Goal: Task Accomplishment & Management: Complete application form

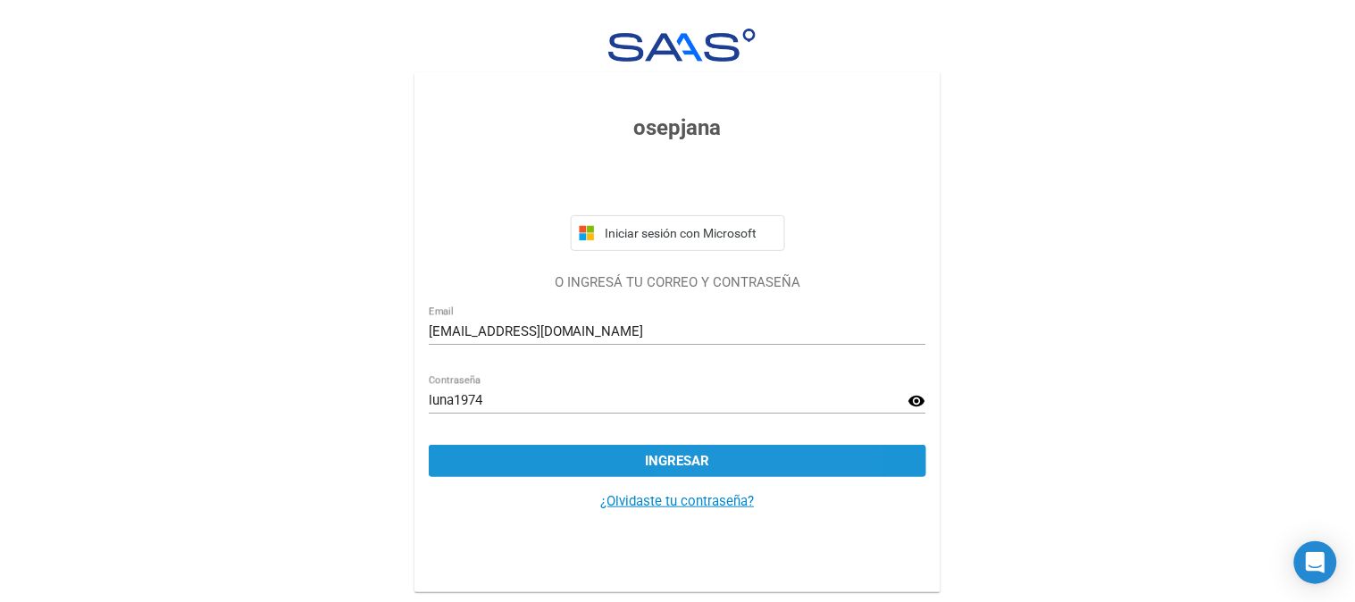
click at [713, 465] on button "Ingresar" at bounding box center [678, 461] width 498 height 32
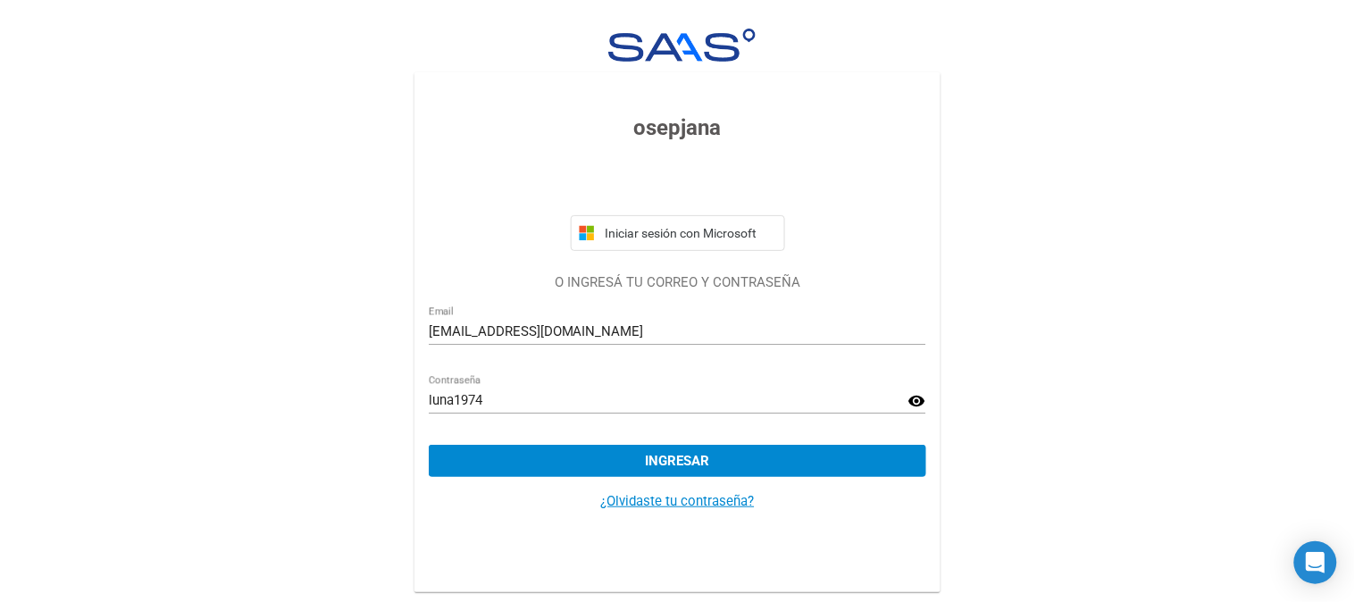
click at [1094, 117] on div "osepjana Iniciar sesión con Microsoft O INGRESÁ TU CORREO Y CONTRASEÑA [EMAIL_A…" at bounding box center [677, 299] width 1355 height 598
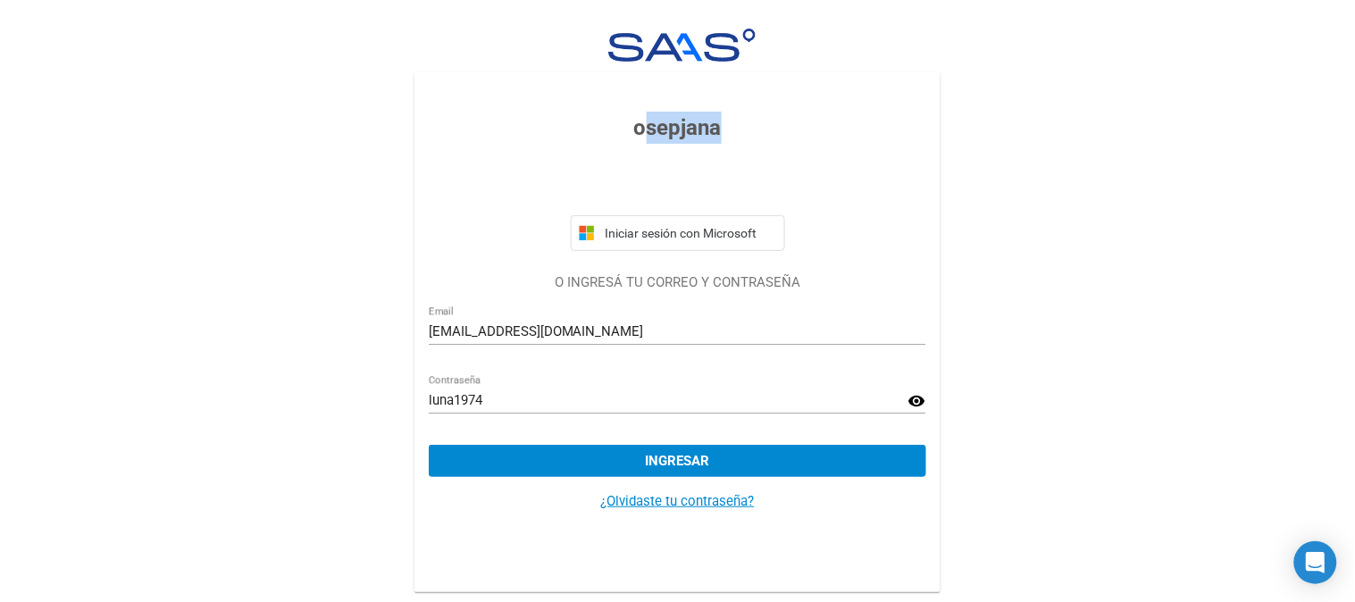
click at [1094, 117] on div "osepjana Iniciar sesión con Microsoft O INGRESÁ TU CORREO Y CONTRASEÑA [EMAIL_A…" at bounding box center [677, 299] width 1355 height 598
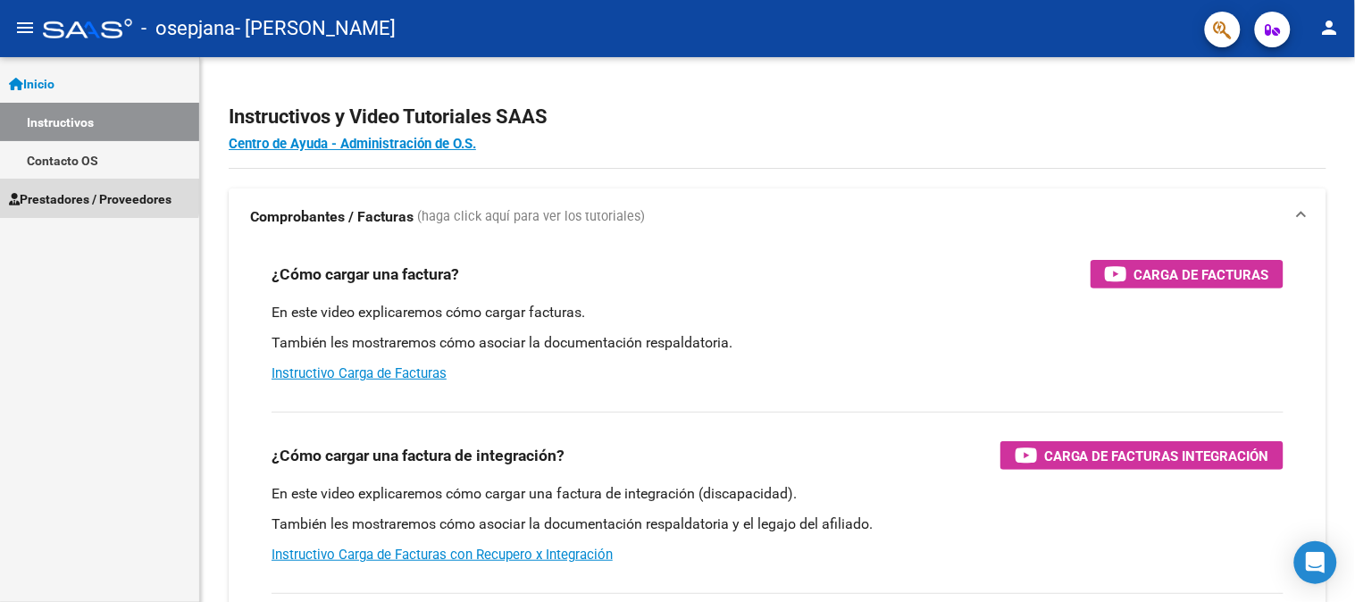
click at [68, 194] on span "Prestadores / Proveedores" at bounding box center [90, 199] width 163 height 20
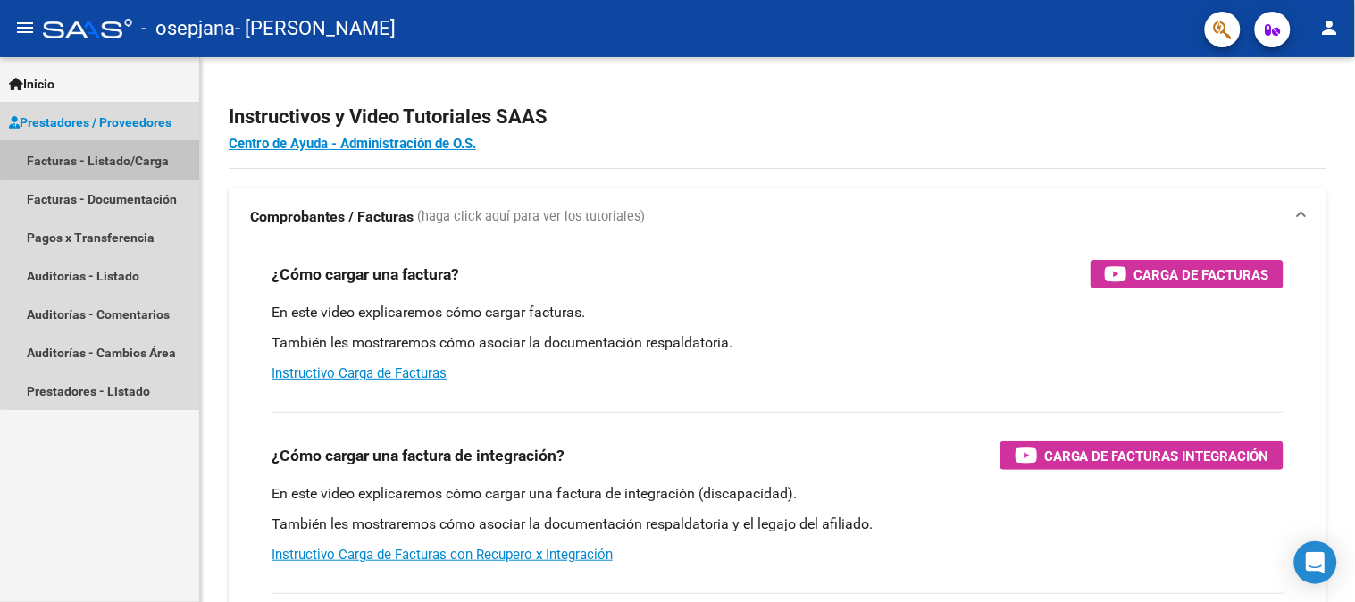
click at [107, 159] on link "Facturas - Listado/Carga" at bounding box center [99, 160] width 199 height 38
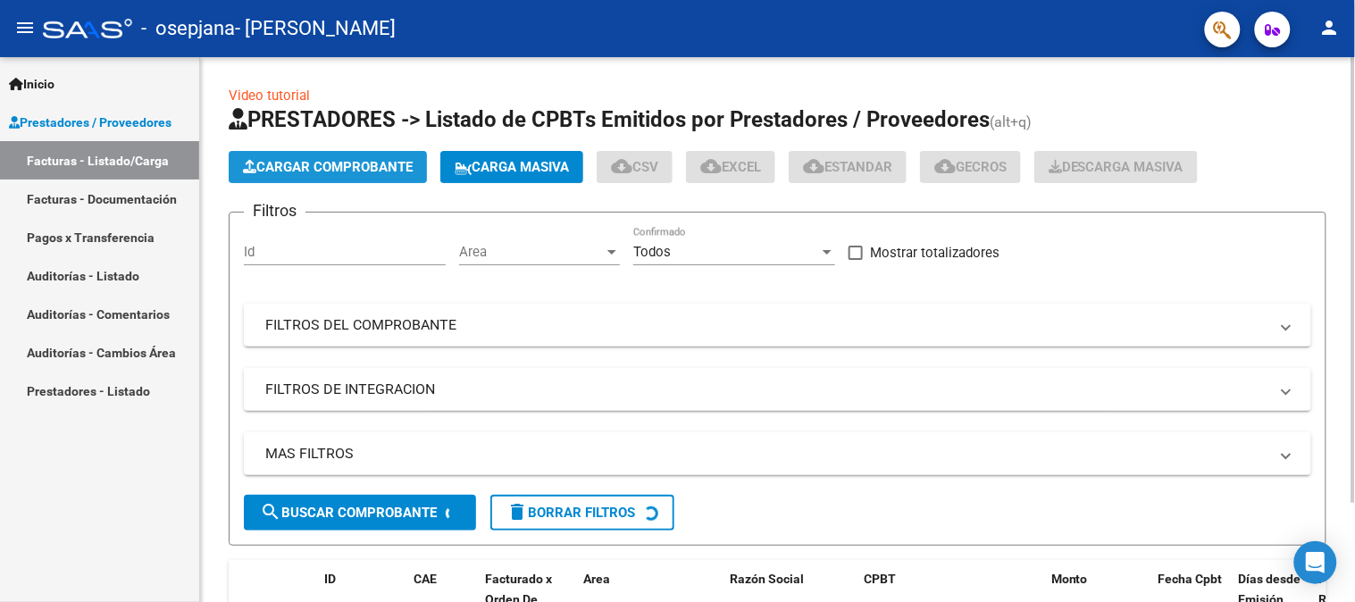
click at [335, 161] on span "Cargar Comprobante" at bounding box center [328, 167] width 170 height 16
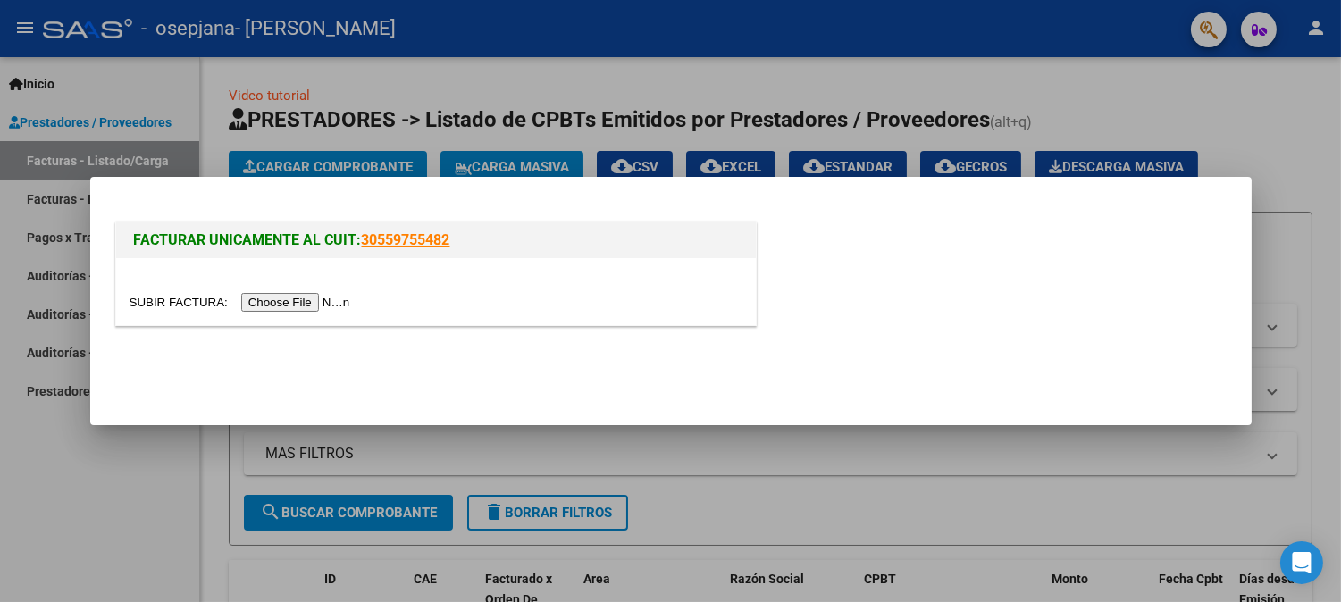
click at [296, 300] on input "file" at bounding box center [243, 302] width 226 height 19
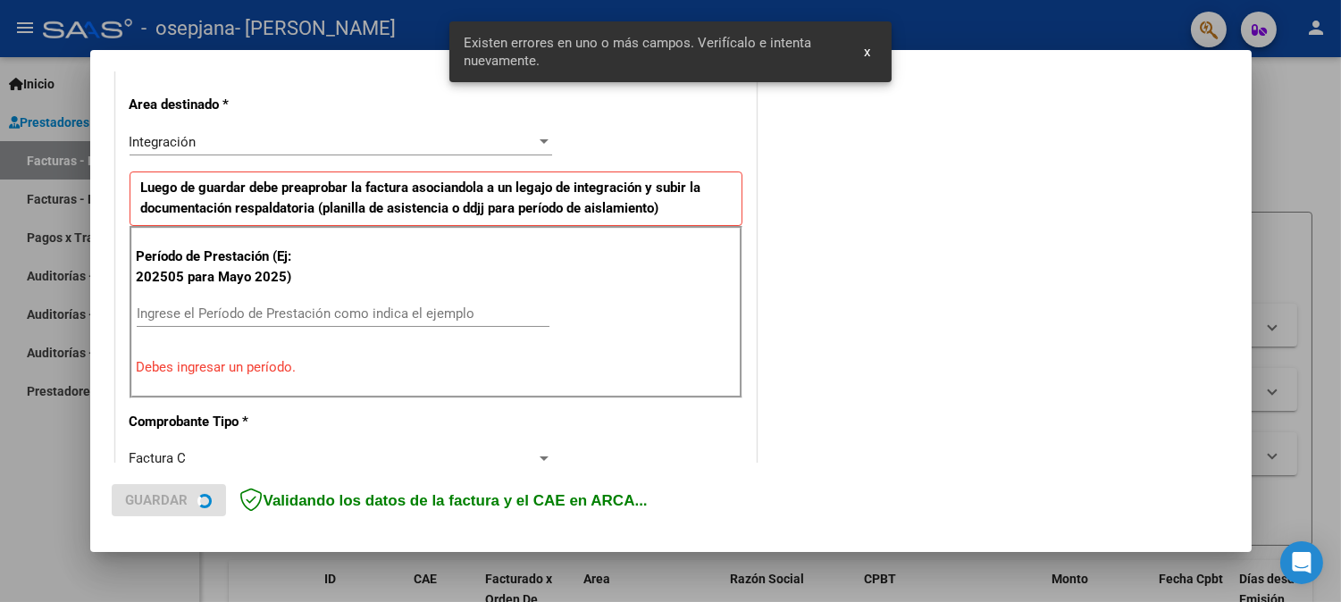
scroll to position [393, 0]
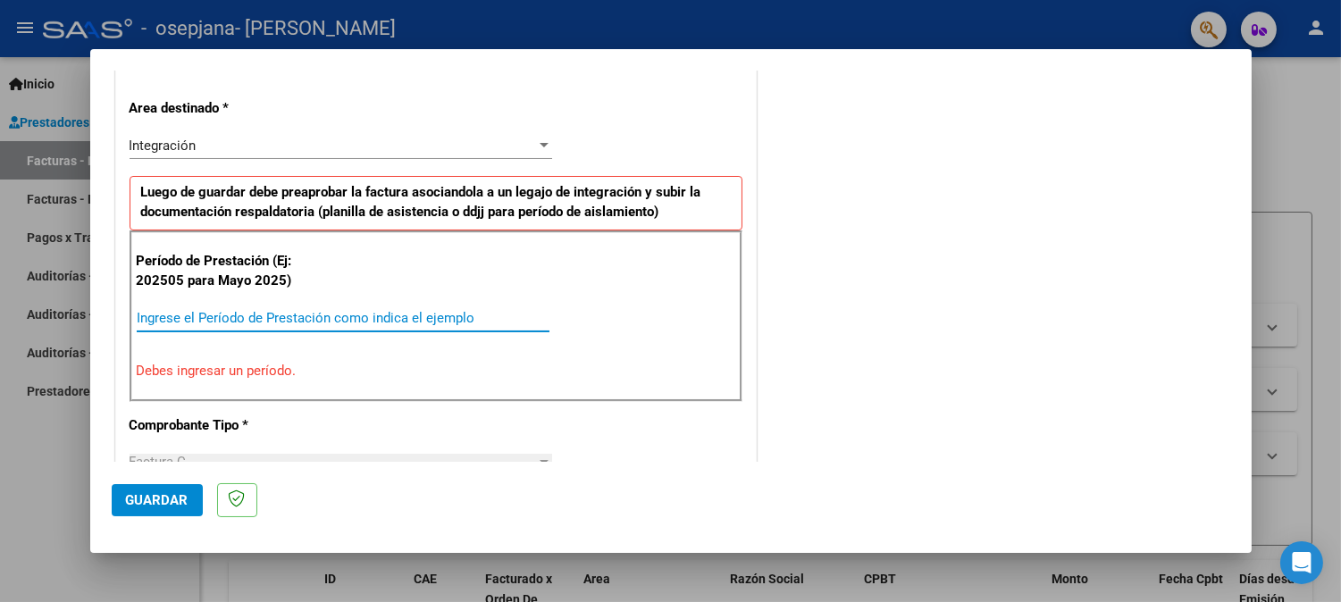
click at [431, 313] on input "Ingrese el Período de Prestación como indica el ejemplo" at bounding box center [343, 318] width 413 height 16
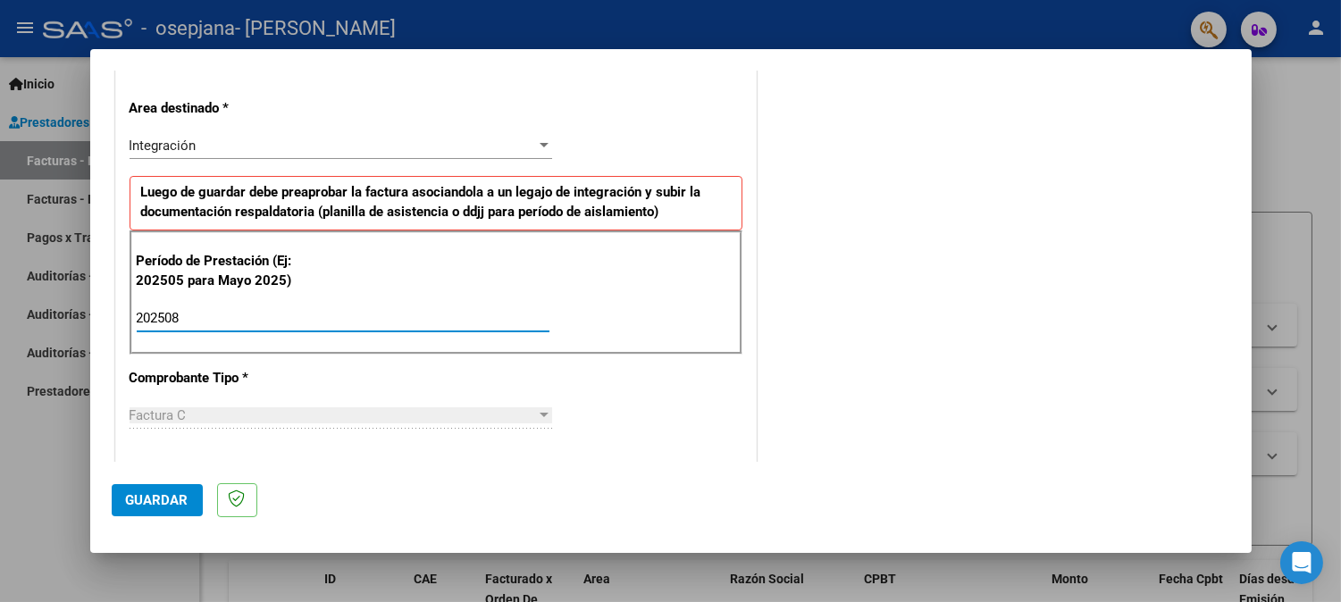
type input "202508"
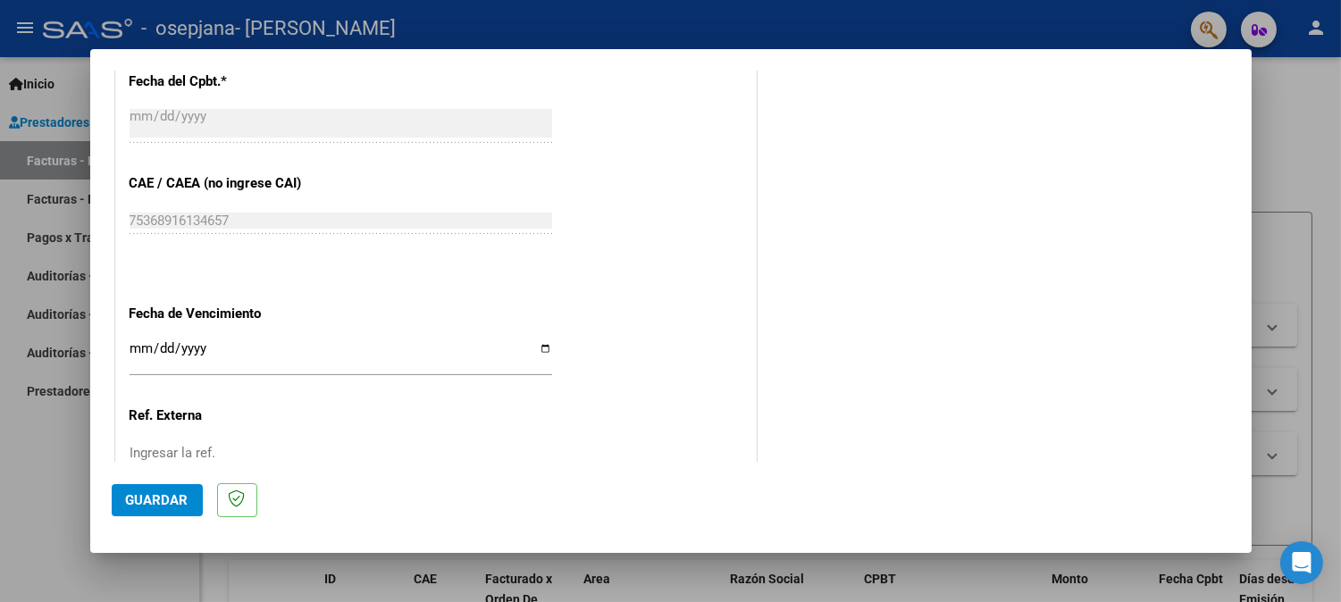
scroll to position [1180, 0]
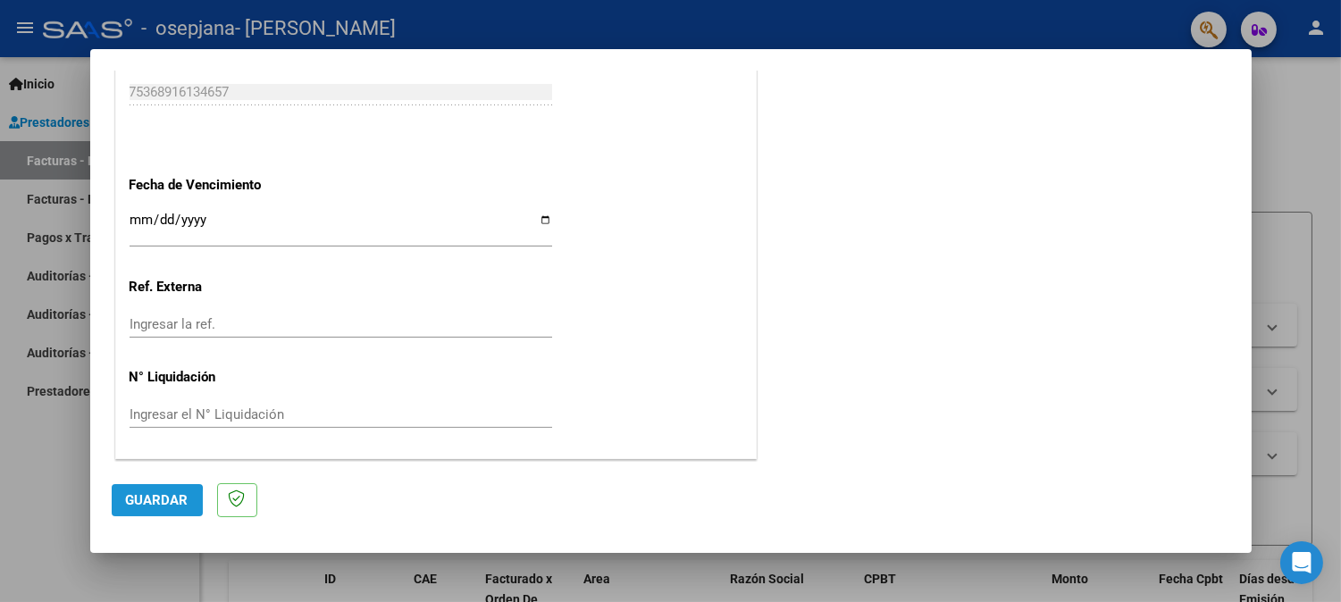
click at [128, 503] on span "Guardar" at bounding box center [157, 500] width 63 height 16
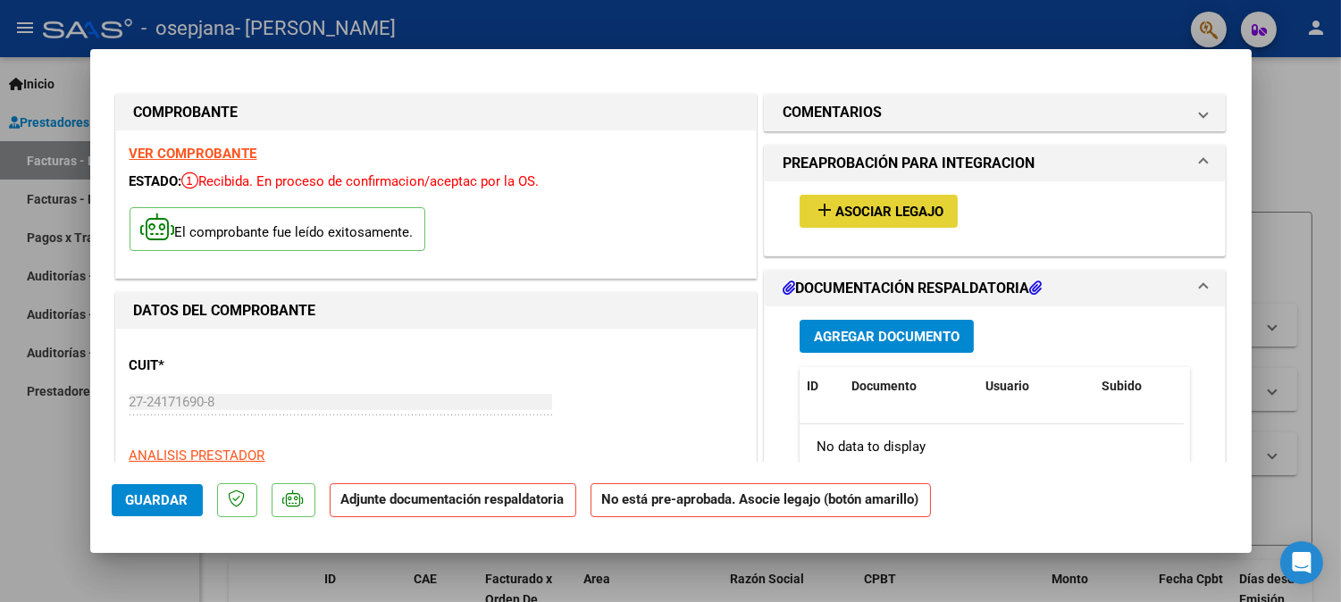
click at [887, 215] on span "Asociar Legajo" at bounding box center [889, 212] width 108 height 16
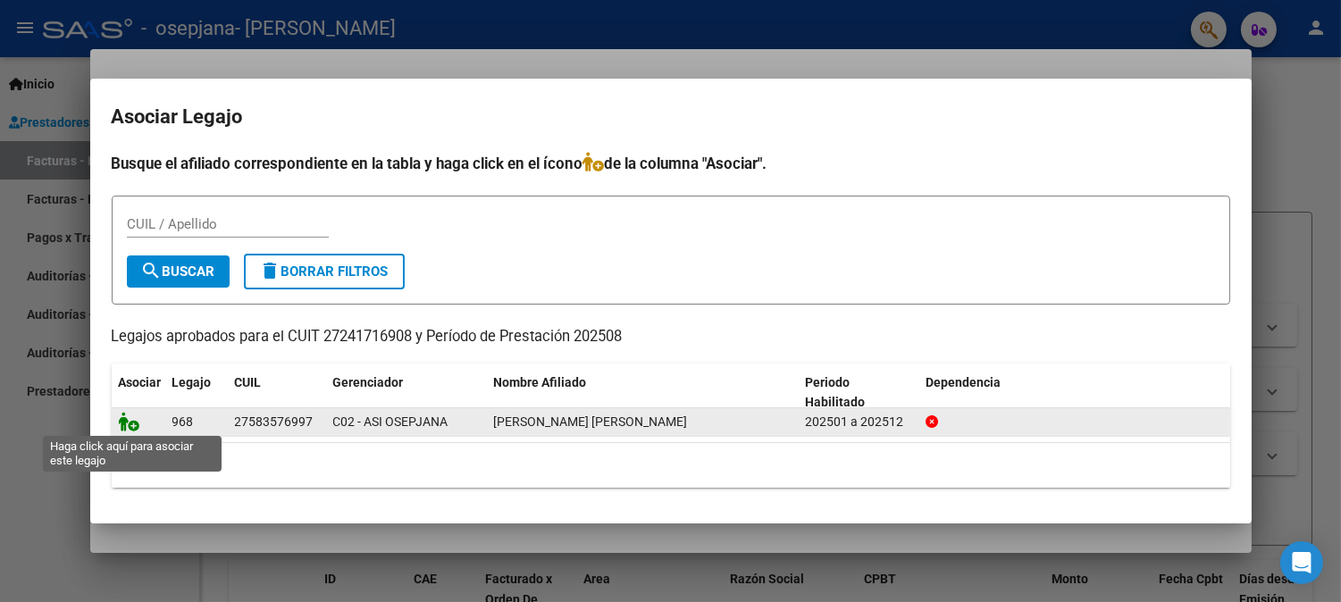
click at [122, 426] on icon at bounding box center [129, 422] width 21 height 20
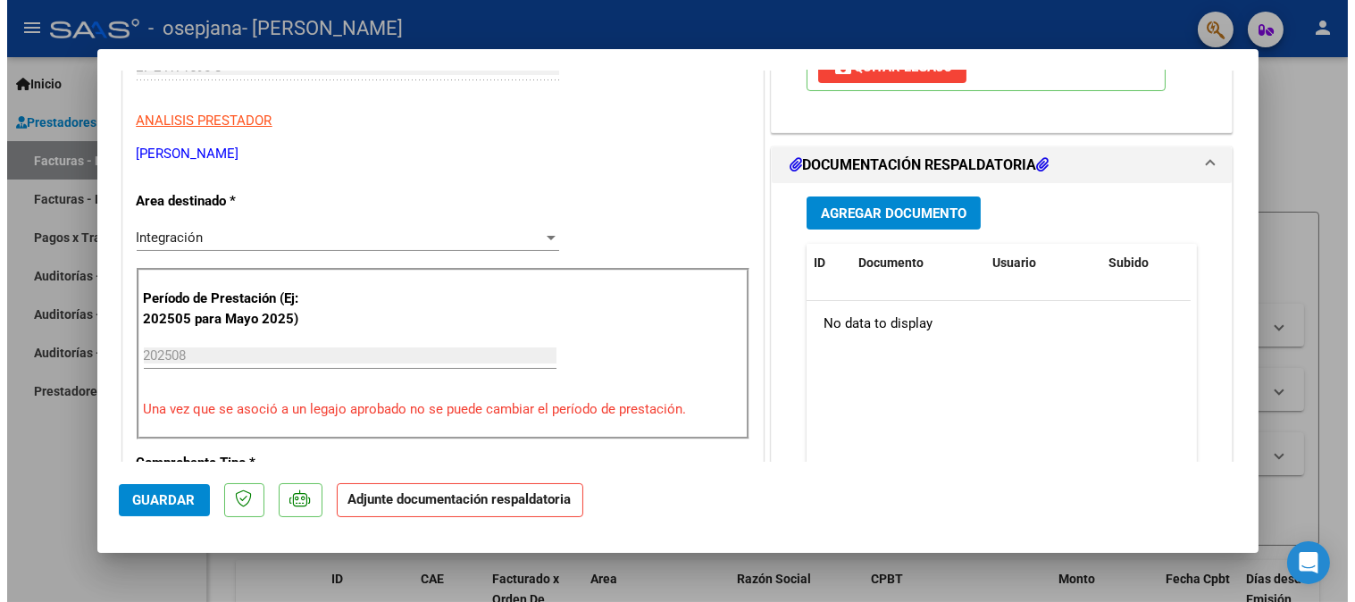
scroll to position [344, 0]
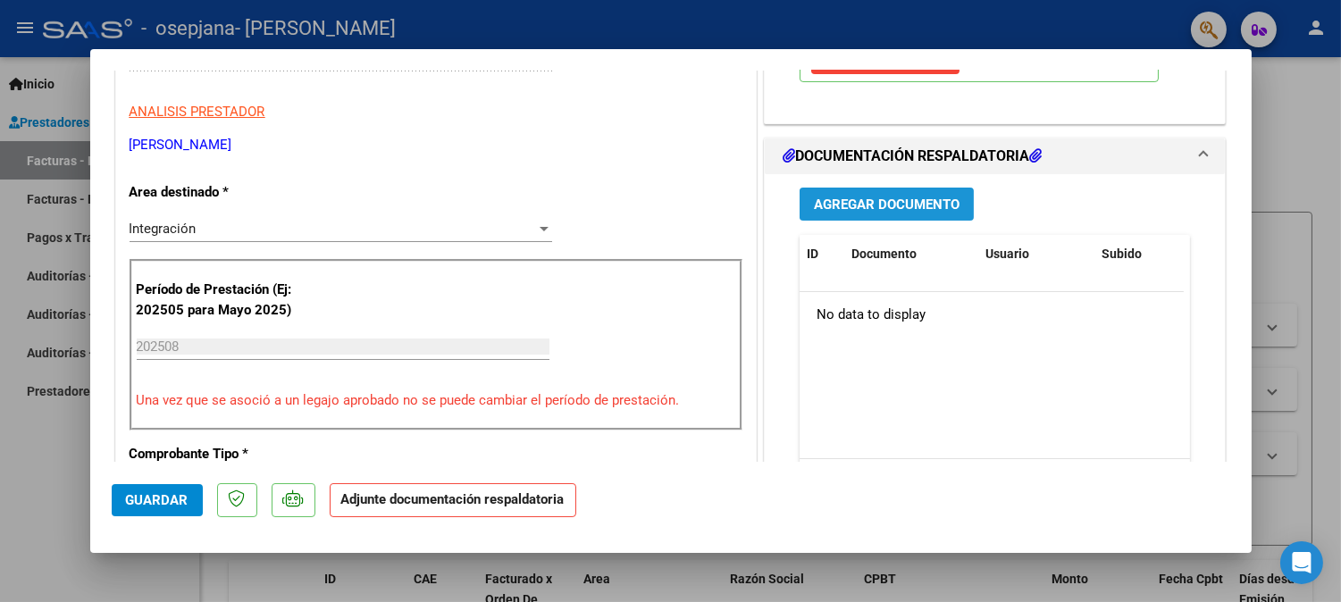
click at [902, 204] on span "Agregar Documento" at bounding box center [887, 205] width 146 height 16
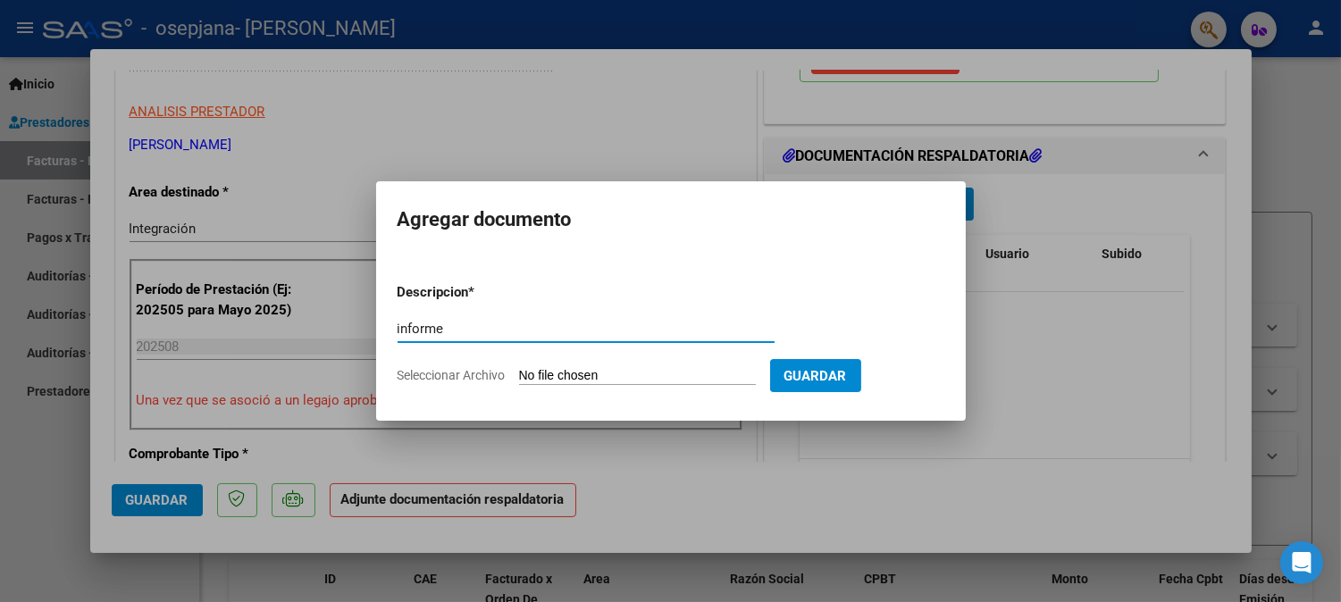
type input "informe"
click at [591, 371] on input "Seleccionar Archivo" at bounding box center [637, 376] width 237 height 17
type input "C:\fakepath\Informe evolucion Herrera 202508.pdf"
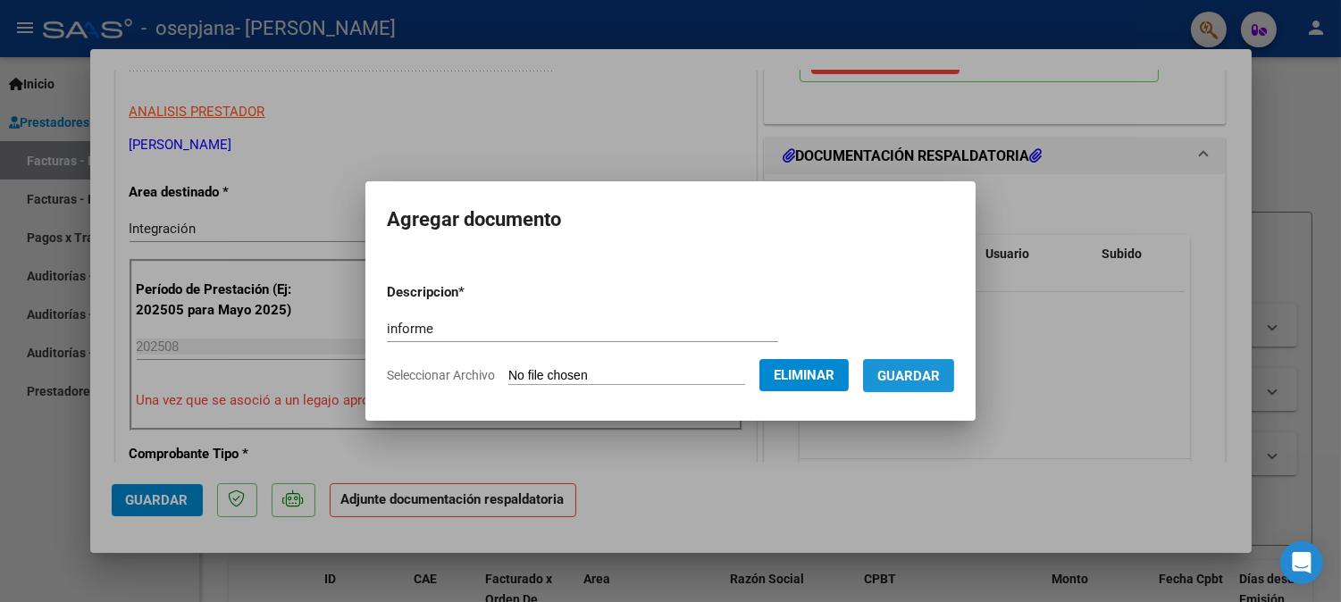
click at [926, 381] on span "Guardar" at bounding box center [908, 376] width 63 height 16
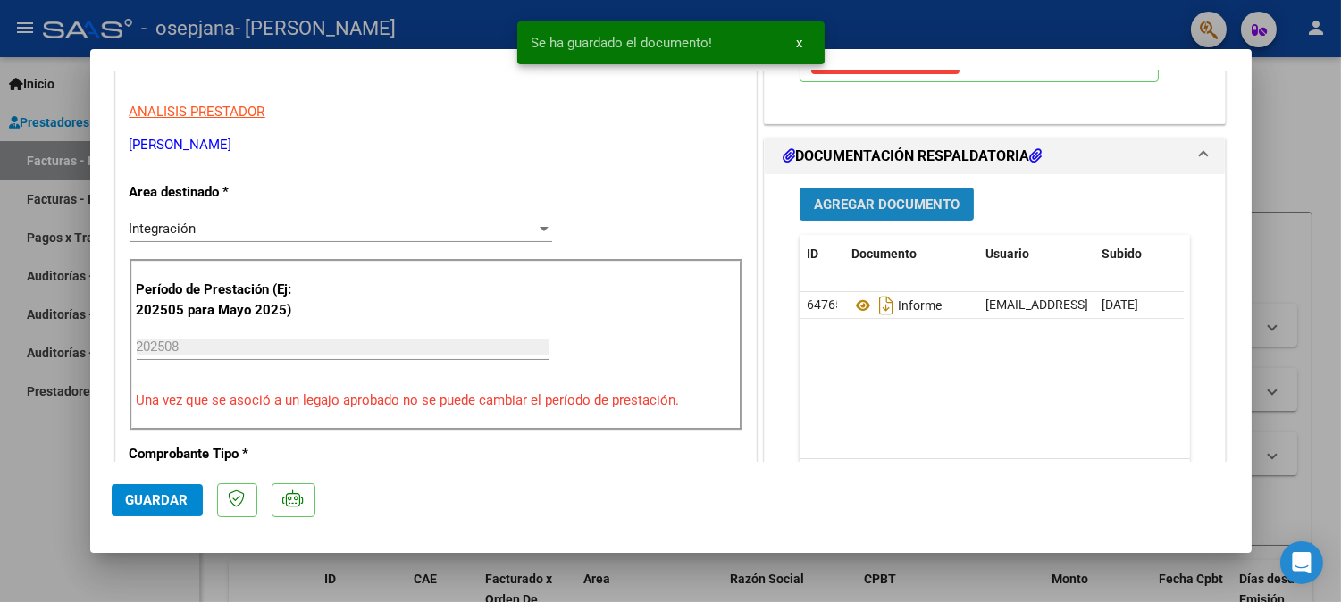
click at [913, 201] on span "Agregar Documento" at bounding box center [887, 205] width 146 height 16
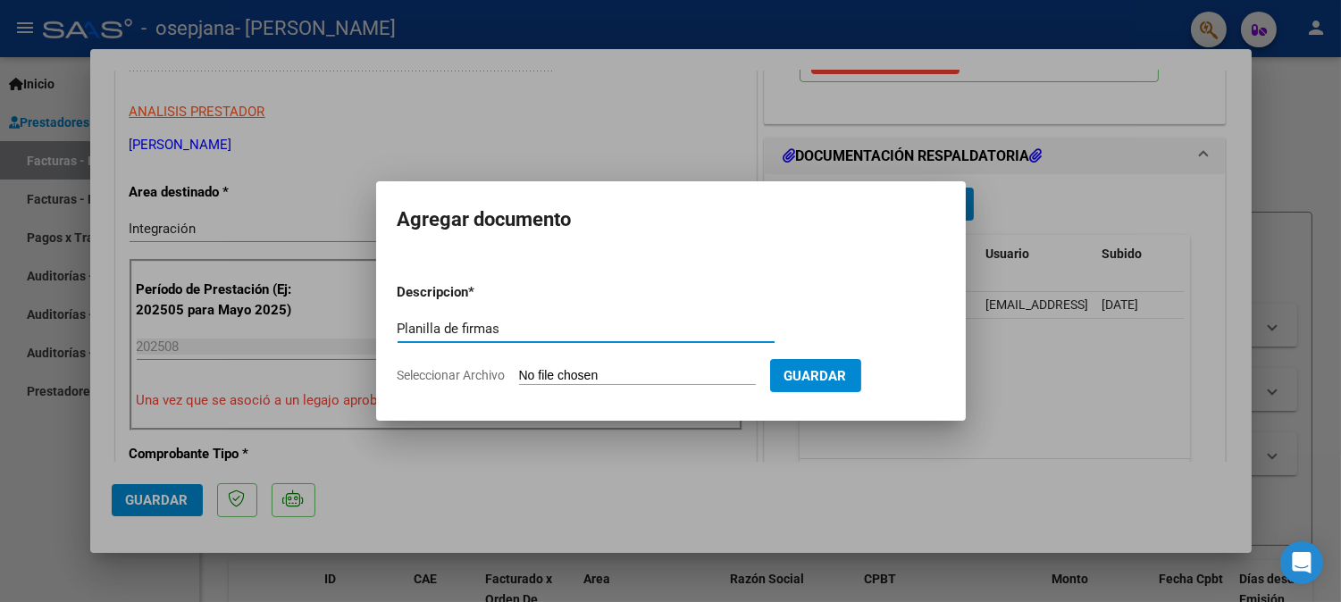
type input "Planilla de firmas"
click at [618, 376] on input "Seleccionar Archivo" at bounding box center [637, 376] width 237 height 17
type input "C:\fakepath\Planilla de firmas Herrera 0825.pdf"
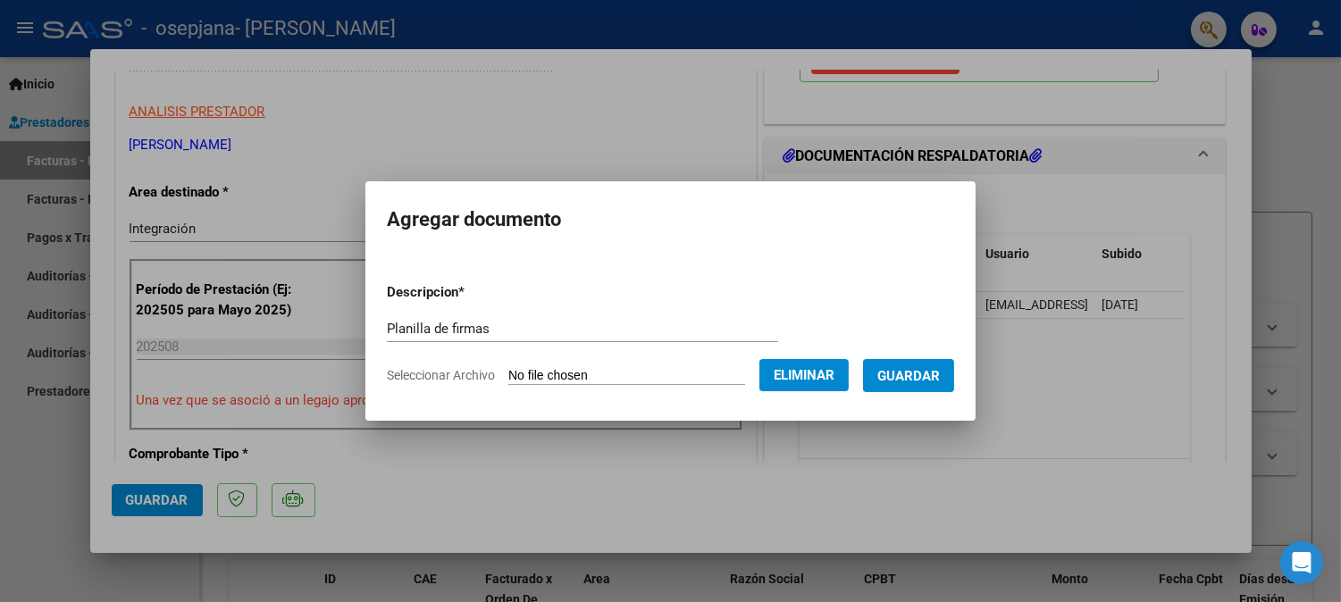
click at [934, 378] on span "Guardar" at bounding box center [908, 376] width 63 height 16
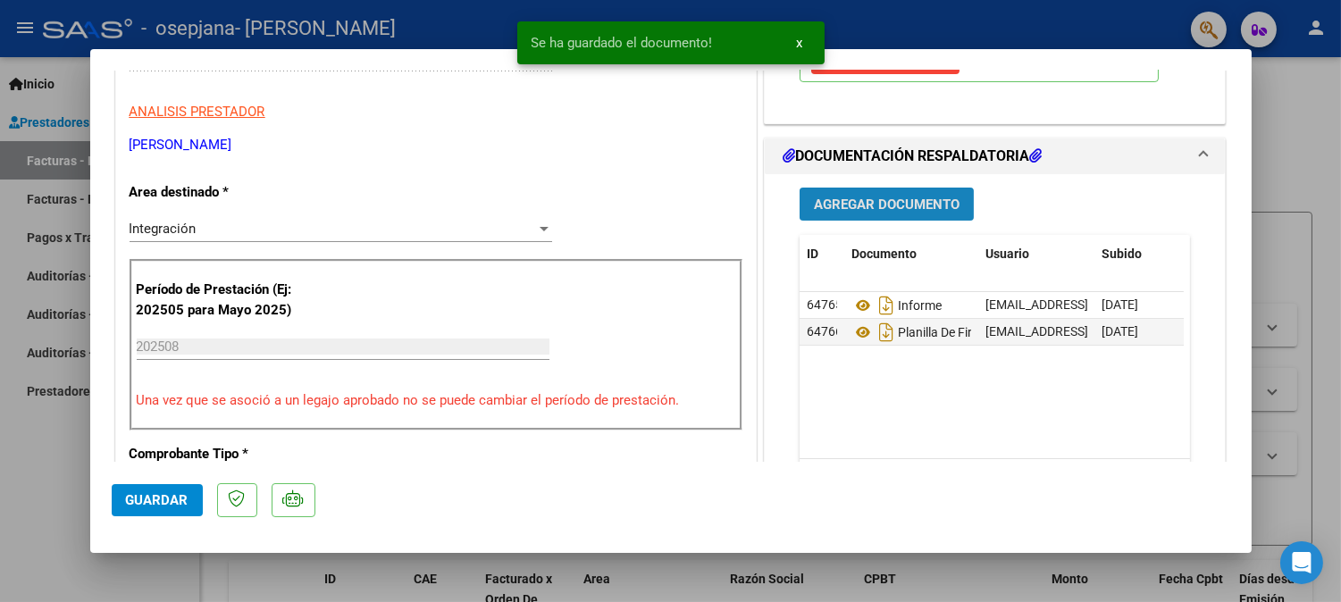
click at [898, 196] on span "Agregar Documento" at bounding box center [887, 204] width 146 height 16
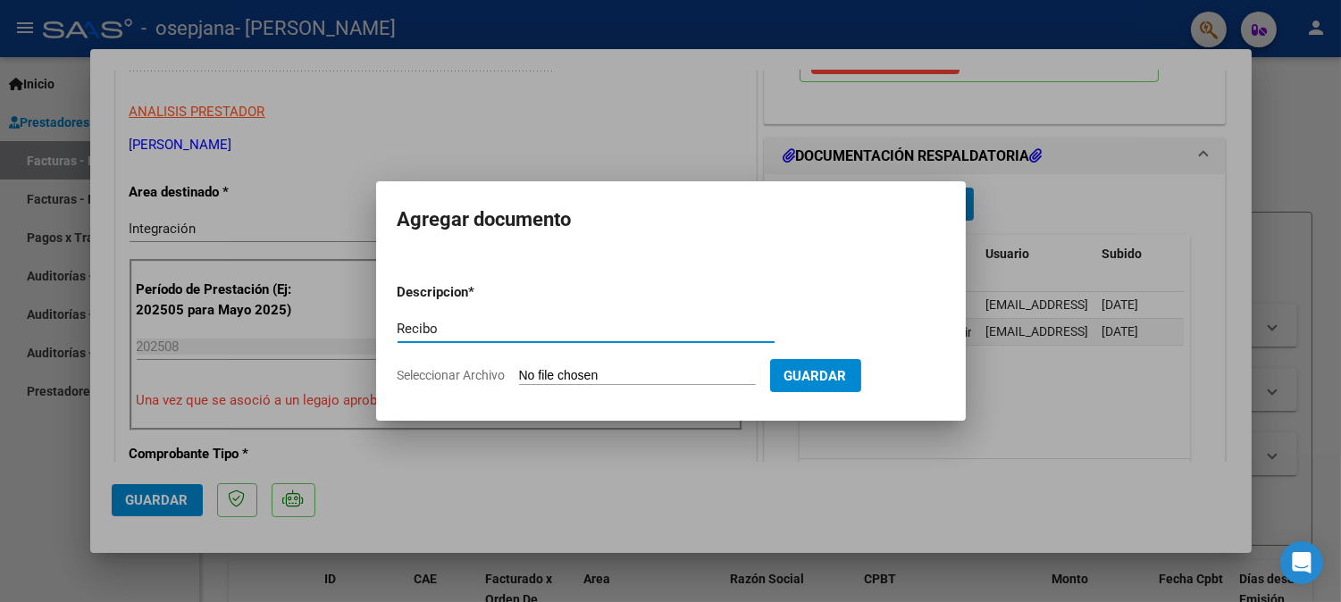
type input "Recibo"
click at [602, 372] on input "Seleccionar Archivo" at bounding box center [637, 376] width 237 height 17
type input "C:\fakepath\Recibo C-2-1008.pdf"
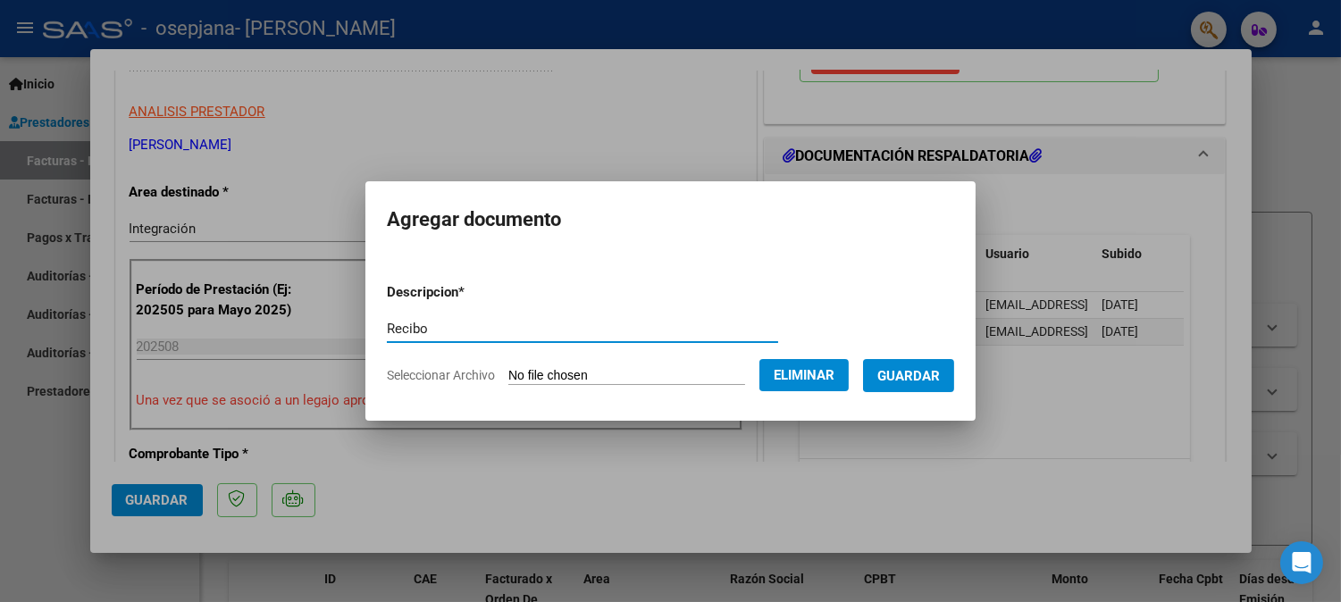
click at [476, 323] on input "Recibo" at bounding box center [582, 329] width 391 height 16
type input "Recibo 1008"
click at [922, 375] on span "Guardar" at bounding box center [908, 376] width 63 height 16
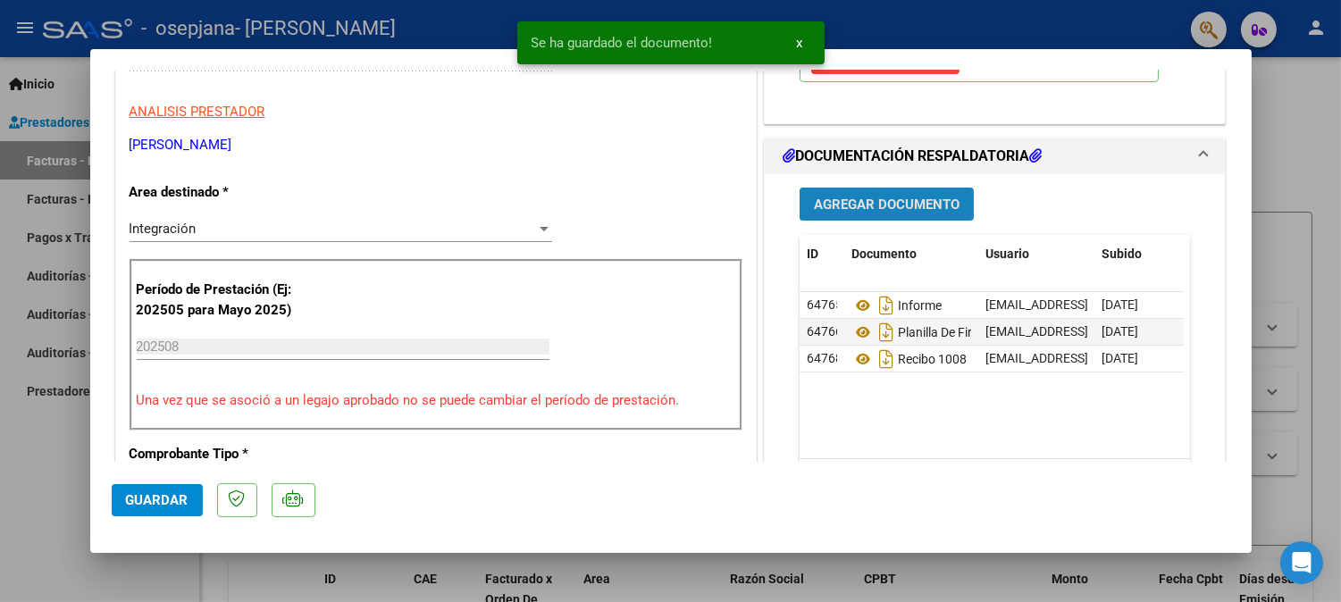
click at [887, 209] on span "Agregar Documento" at bounding box center [887, 205] width 146 height 16
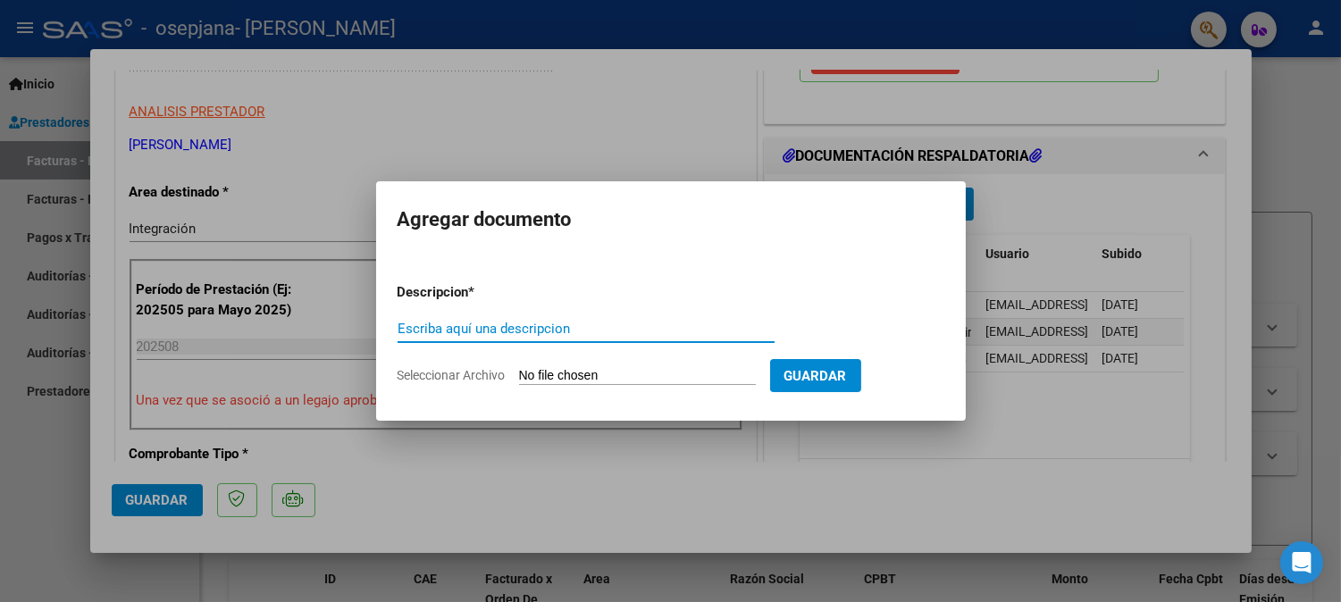
click at [634, 323] on input "Escriba aquí una descripcion" at bounding box center [586, 329] width 377 height 16
click at [622, 373] on input "Seleccionar Archivo" at bounding box center [637, 376] width 237 height 17
type input "C:\fakepath\Recibo C-2-1044.pdf"
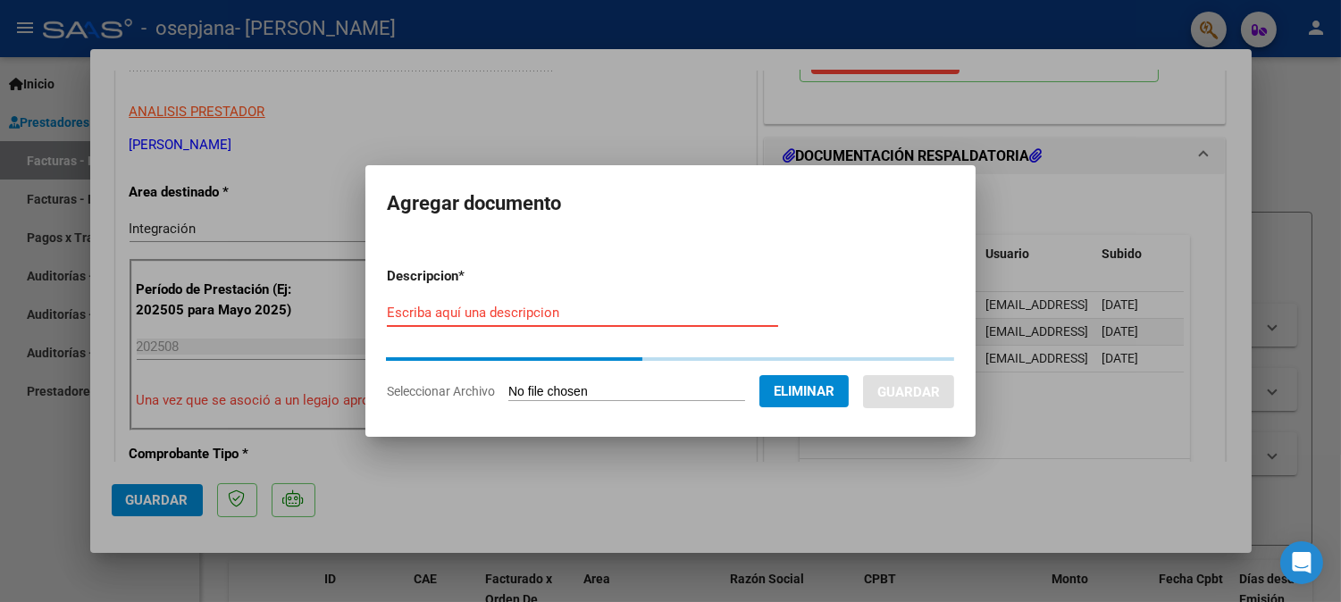
click at [583, 306] on input "Escriba aquí una descripcion" at bounding box center [582, 313] width 391 height 16
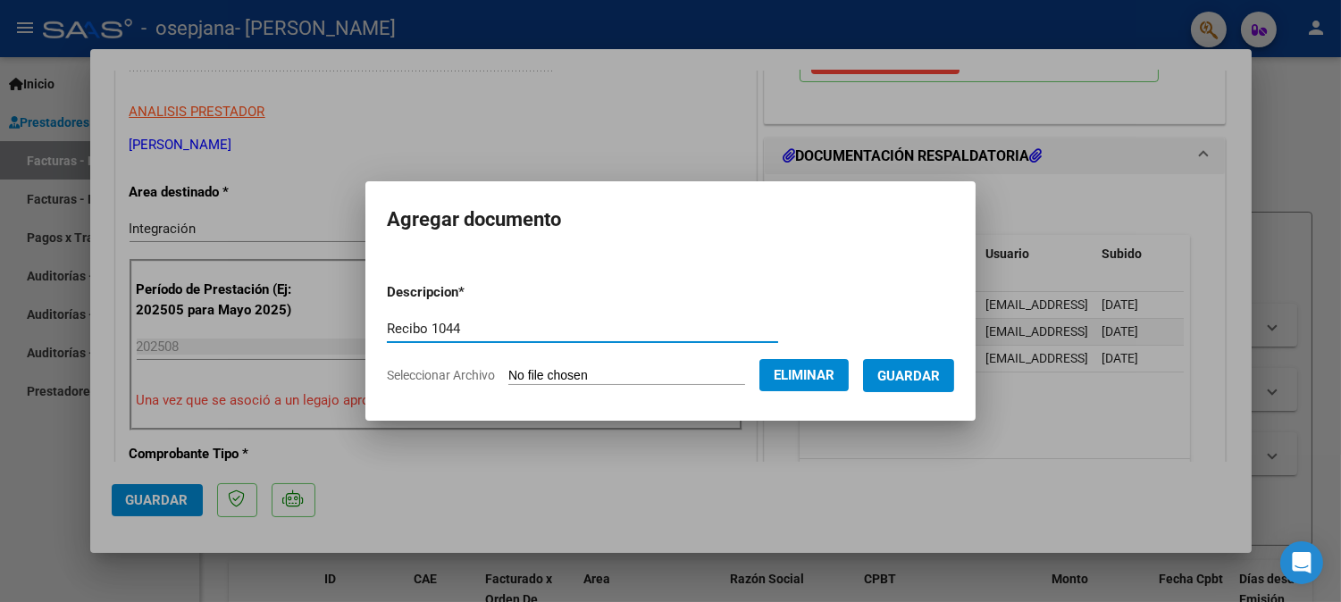
type input "Recibo 1044"
click at [915, 369] on span "Guardar" at bounding box center [908, 376] width 63 height 16
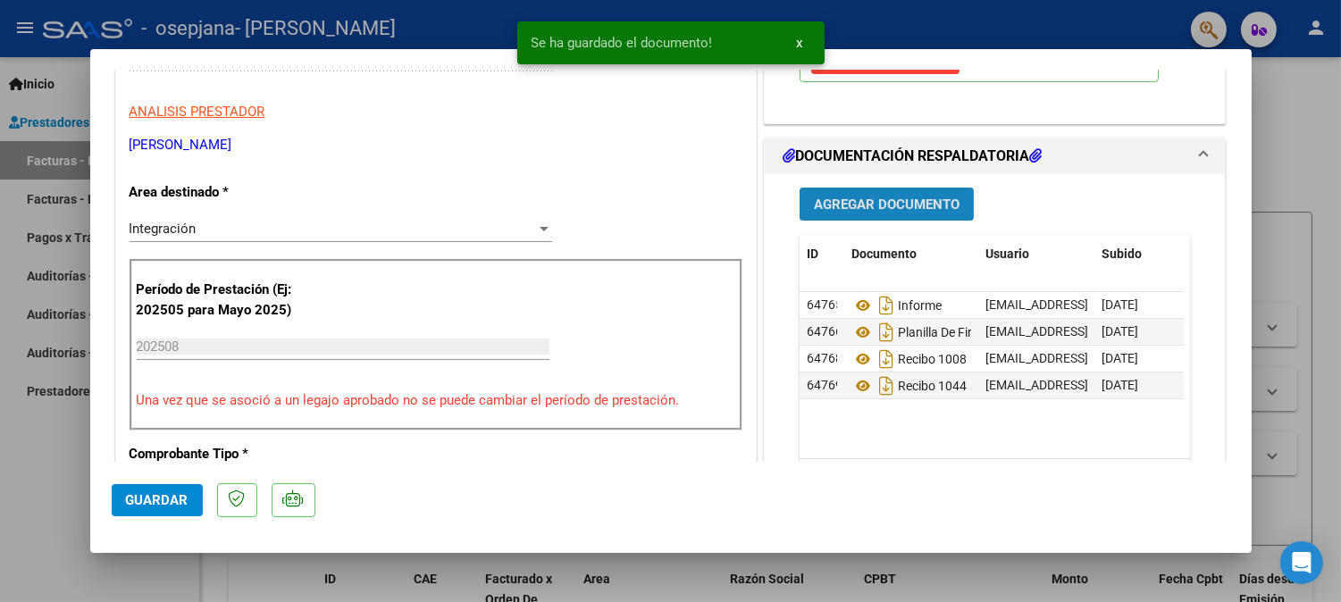
click at [881, 204] on span "Agregar Documento" at bounding box center [887, 205] width 146 height 16
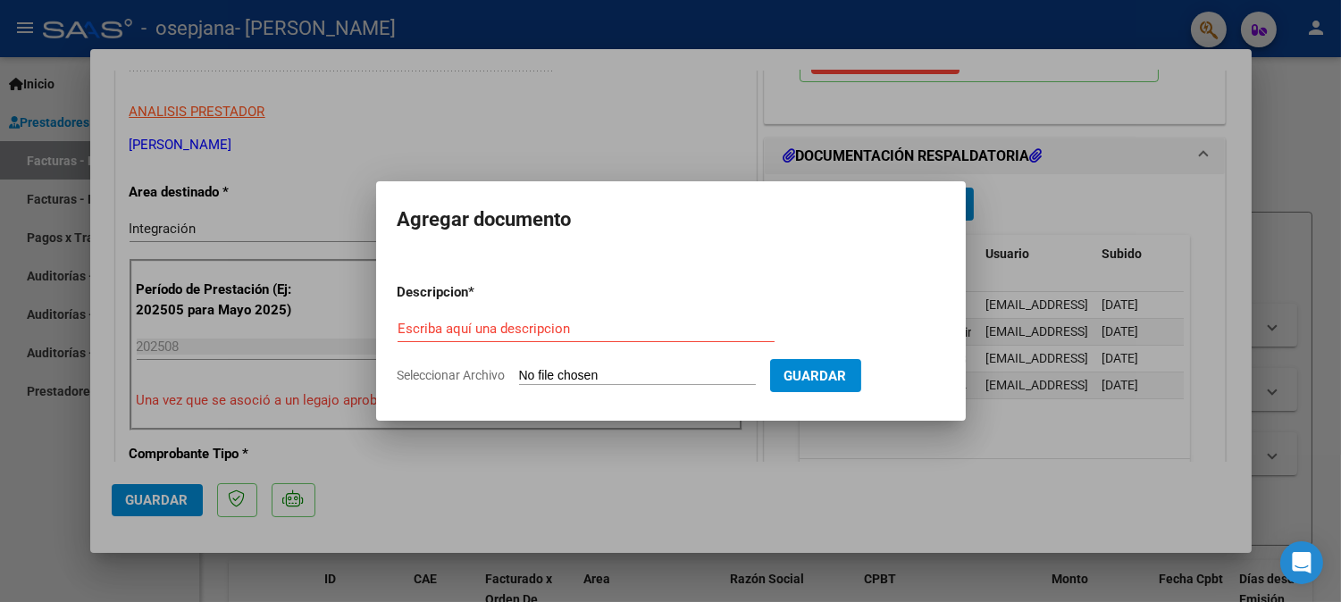
click at [601, 377] on input "Seleccionar Archivo" at bounding box center [637, 376] width 237 height 17
type input "C:\fakepath\Recibo C-2-1048.pdf"
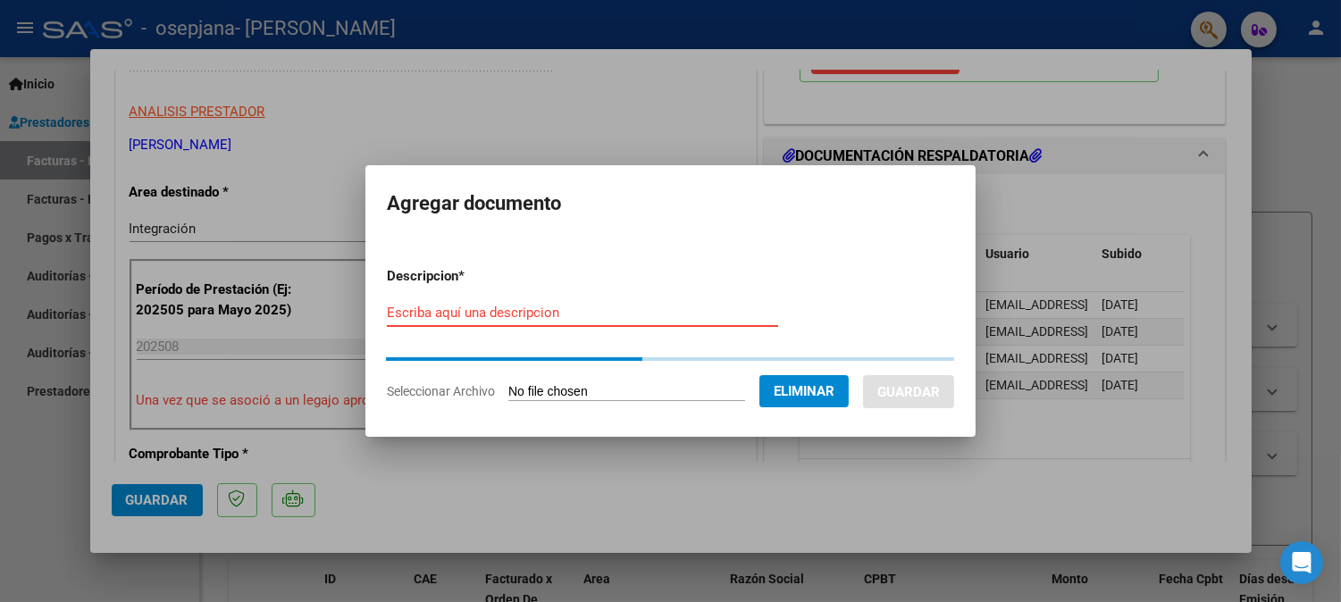
click at [529, 309] on input "Escriba aquí una descripcion" at bounding box center [582, 313] width 391 height 16
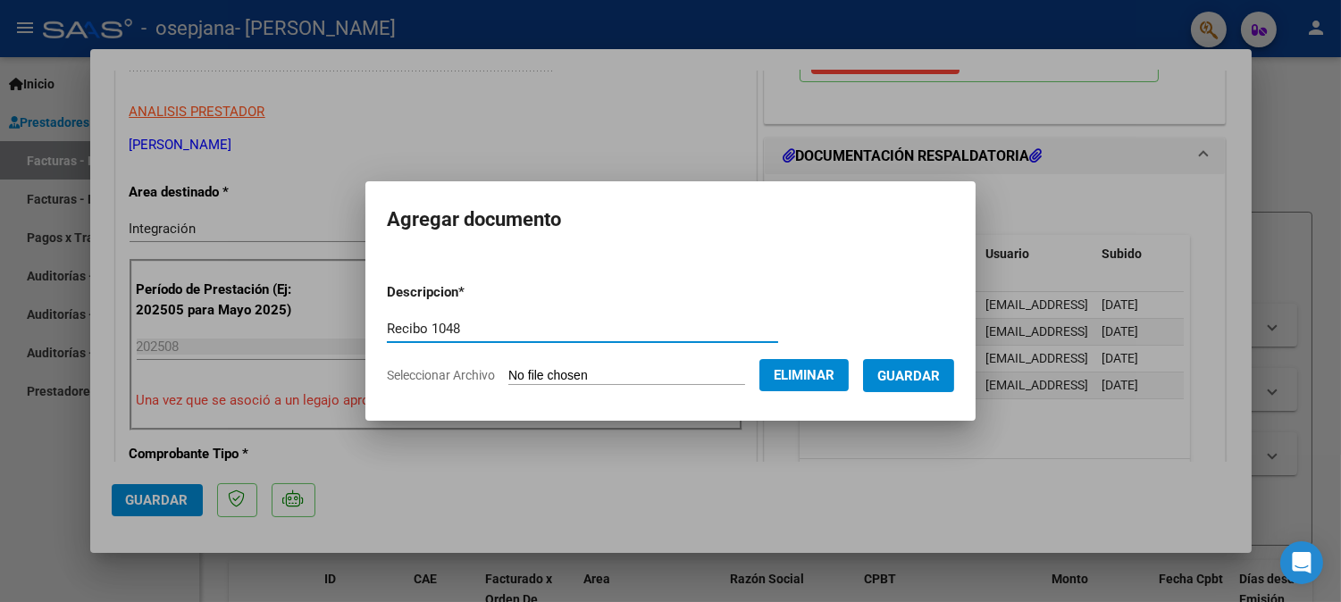
type input "Recibo 1048"
click at [936, 376] on span "Guardar" at bounding box center [908, 376] width 63 height 16
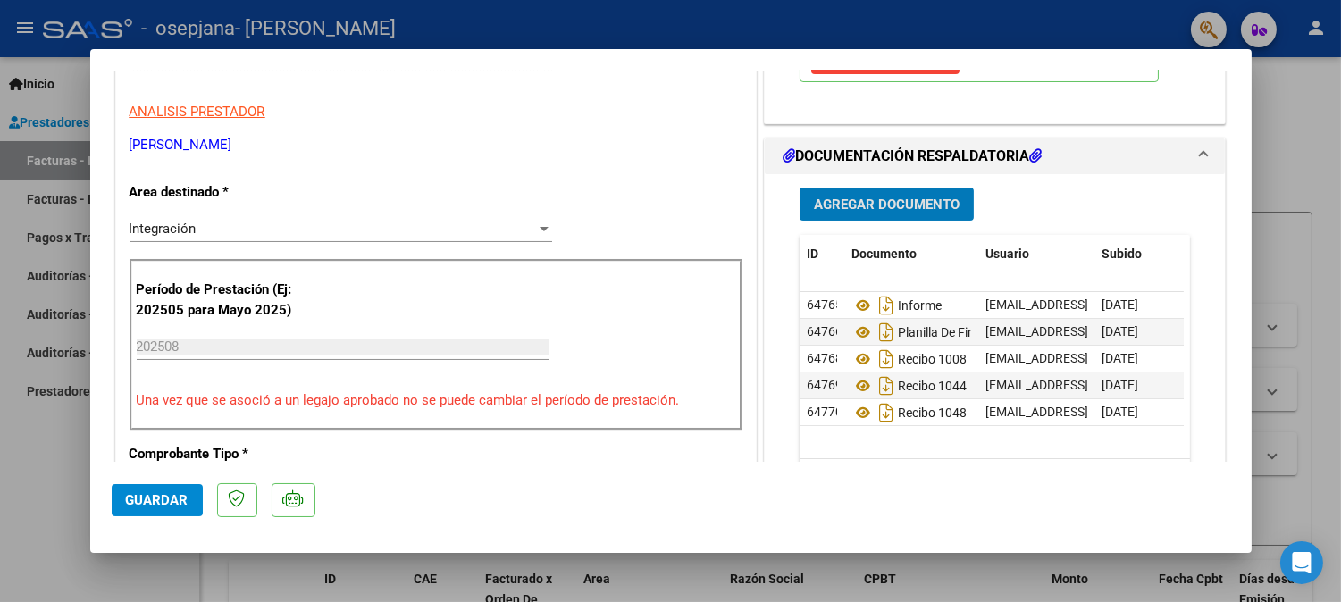
click at [863, 207] on span "Agregar Documento" at bounding box center [887, 205] width 146 height 16
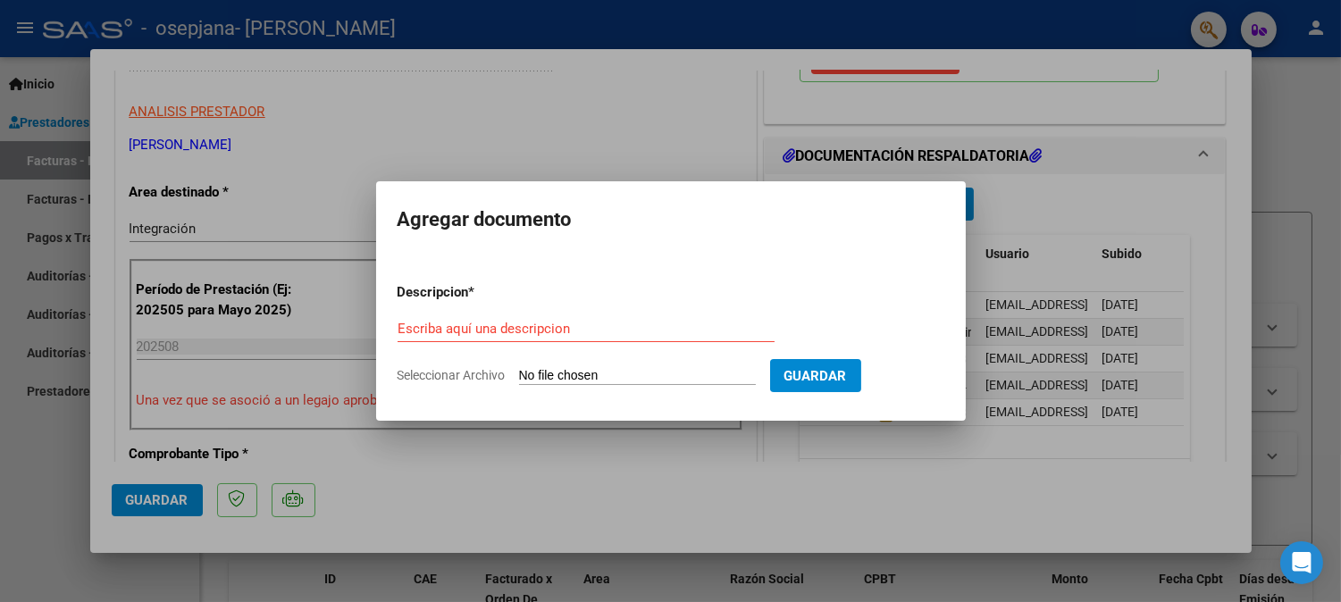
click at [566, 316] on div "Escriba aquí una descripcion" at bounding box center [586, 328] width 377 height 27
type input "comprobante cae"
click at [573, 379] on input "Seleccionar Archivo" at bounding box center [637, 376] width 237 height 17
type input "C:\fakepath\CAE Fact 2-1086.pdf"
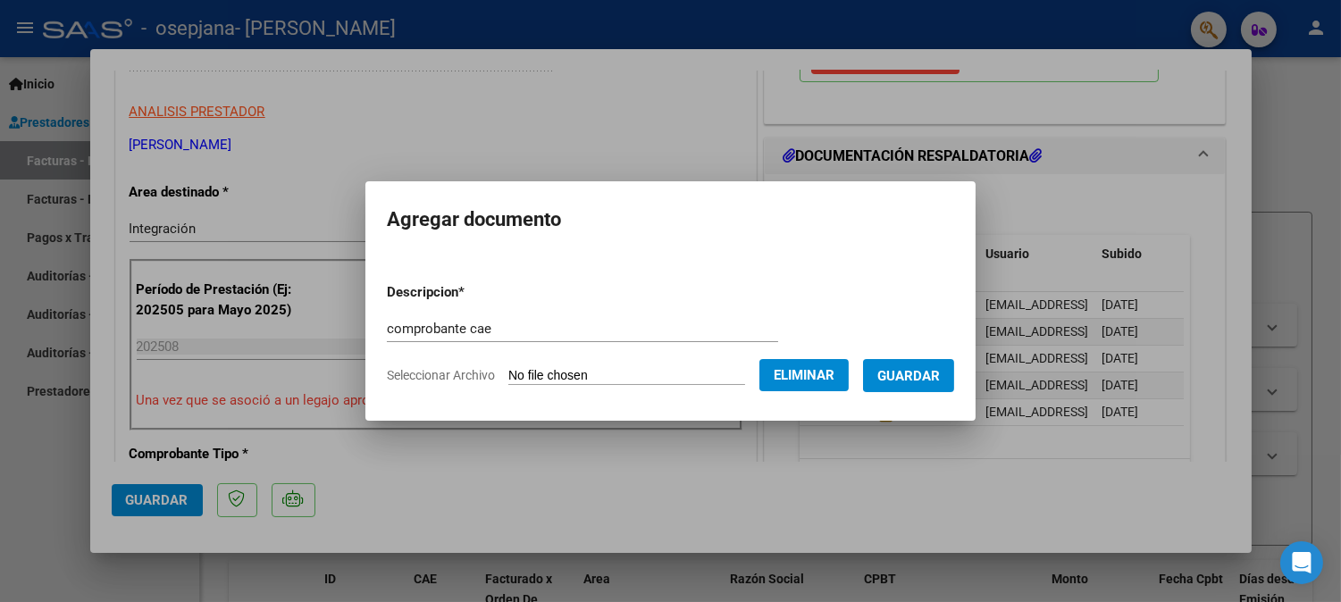
click at [921, 377] on span "Guardar" at bounding box center [908, 376] width 63 height 16
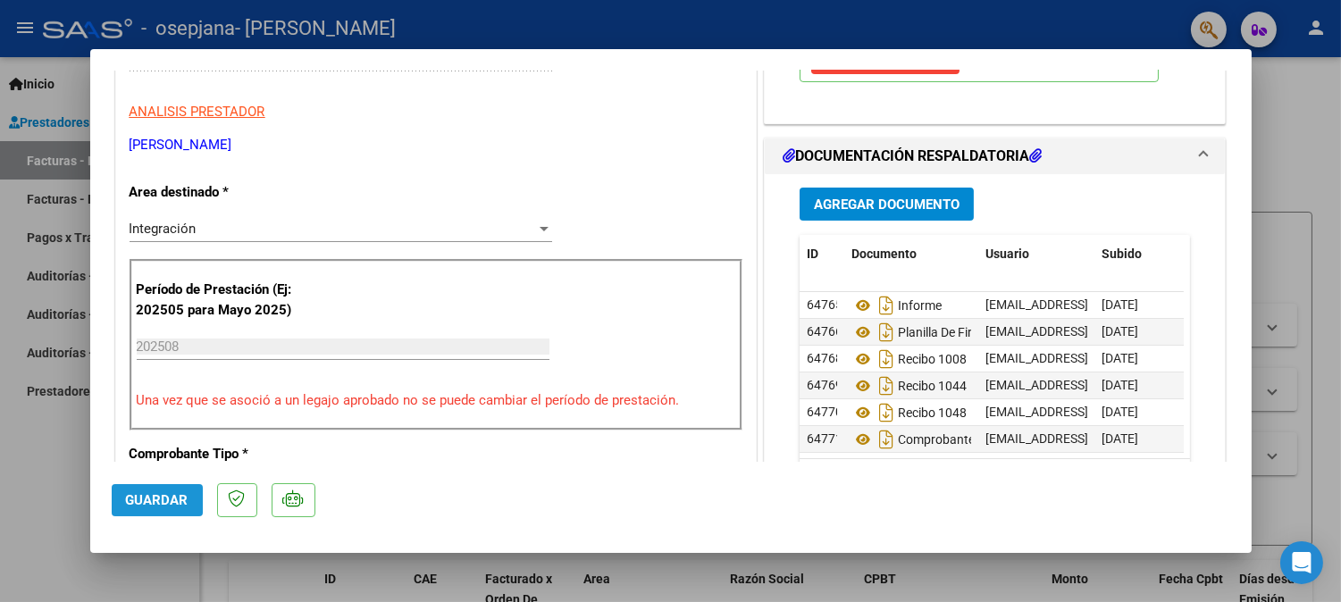
click at [164, 501] on span "Guardar" at bounding box center [157, 500] width 63 height 16
click at [1302, 104] on div at bounding box center [670, 301] width 1341 height 602
